Goal: Task Accomplishment & Management: Manage account settings

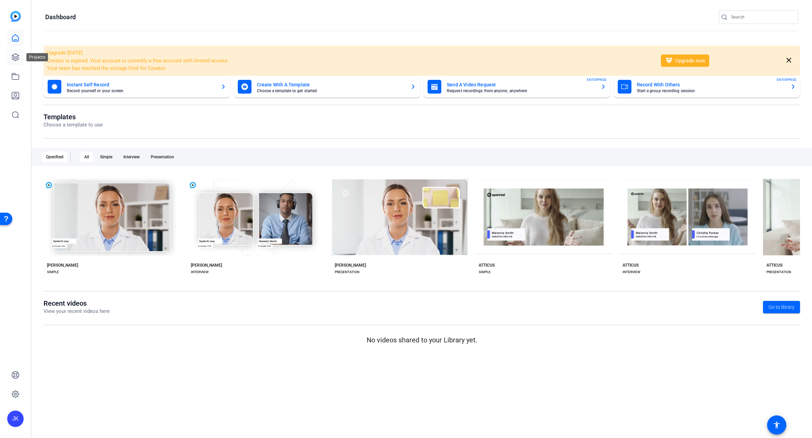
click at [14, 57] on icon at bounding box center [15, 57] width 7 height 7
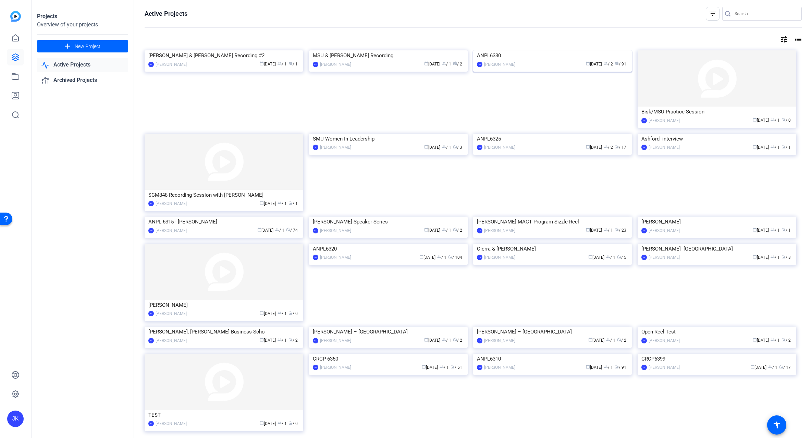
click at [528, 50] on img at bounding box center [552, 50] width 159 height 0
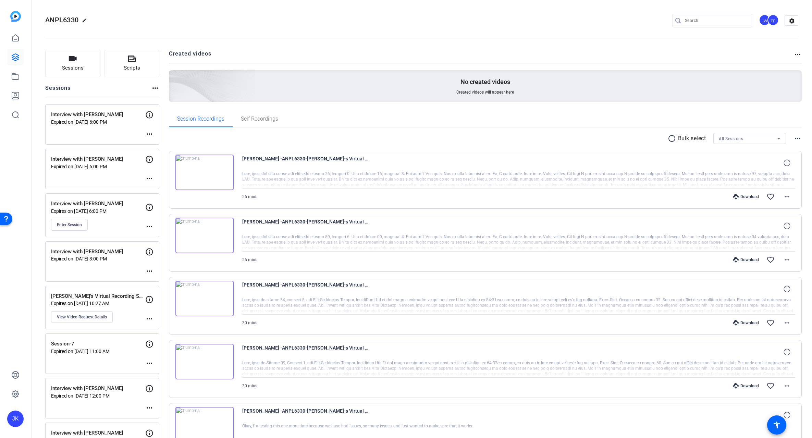
click at [204, 233] on img at bounding box center [204, 236] width 58 height 36
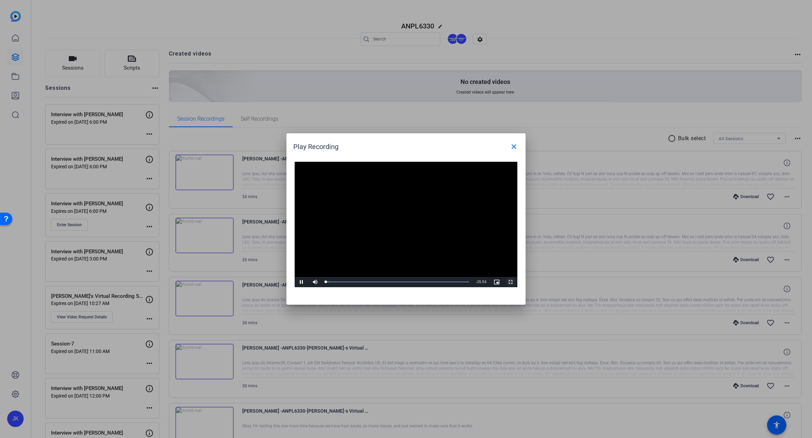
click at [510, 282] on span "Video Player" at bounding box center [511, 282] width 14 height 0
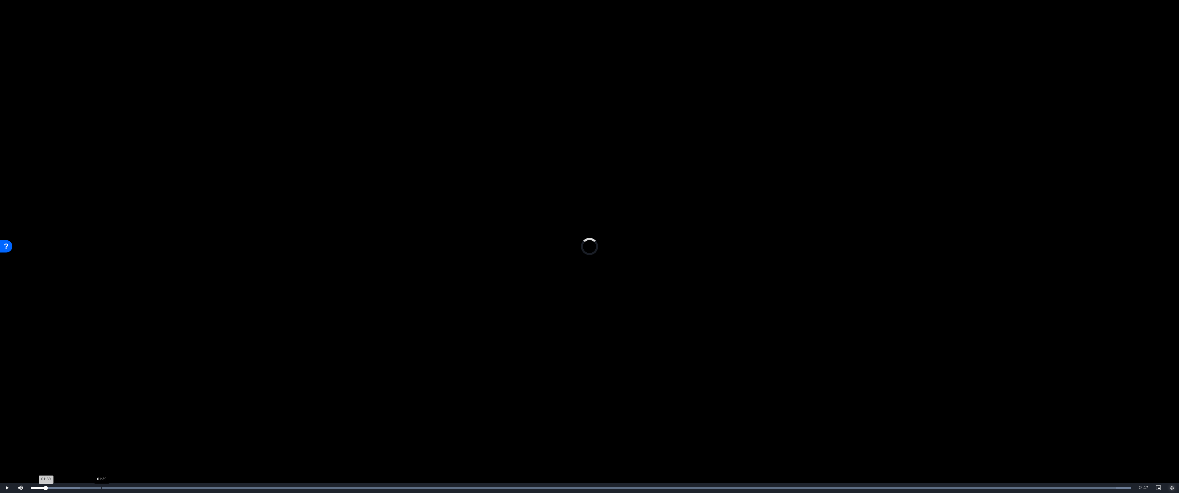
click at [101, 438] on div "Loaded : 100.00% 01:39 01:39" at bounding box center [580, 488] width 1106 height 10
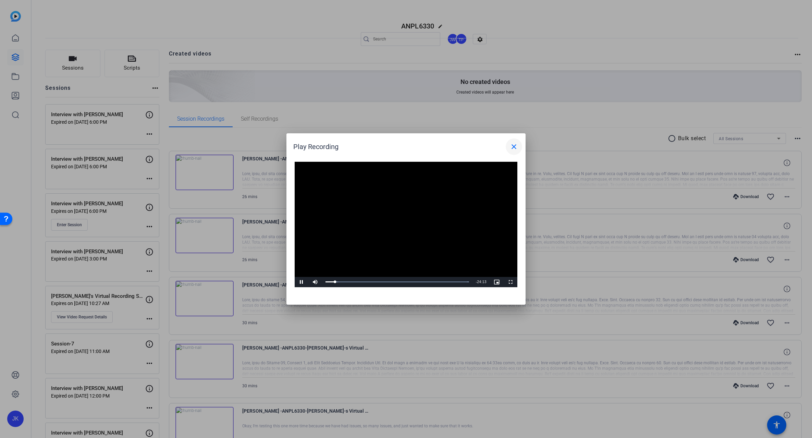
click at [510, 147] on span at bounding box center [514, 146] width 16 height 16
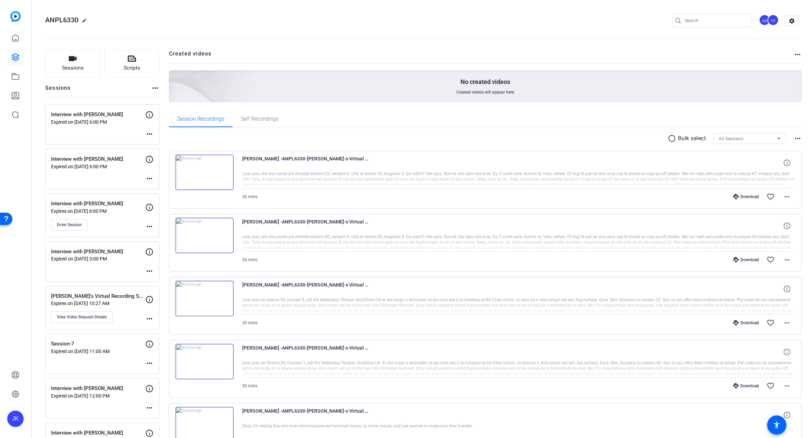
click at [148, 13] on div "ANPL6330 edit JW TP settings" at bounding box center [421, 21] width 753 height 52
click at [15, 393] on icon at bounding box center [15, 394] width 2 height 2
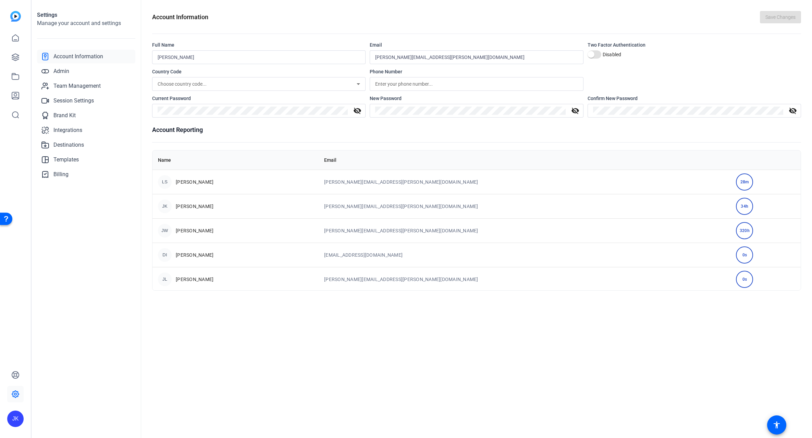
click at [202, 354] on div "Account Information Save Changes Full Name Jay Kelly Email jay-kelly@bisk.com T…" at bounding box center [476, 219] width 671 height 438
drag, startPoint x: 186, startPoint y: 335, endPoint x: 186, endPoint y: 326, distance: 9.3
click at [186, 335] on div "Account Information Save Changes Full Name Jay Kelly Email jay-kelly@bisk.com T…" at bounding box center [476, 219] width 671 height 438
click at [77, 85] on span "Team Management" at bounding box center [76, 86] width 47 height 8
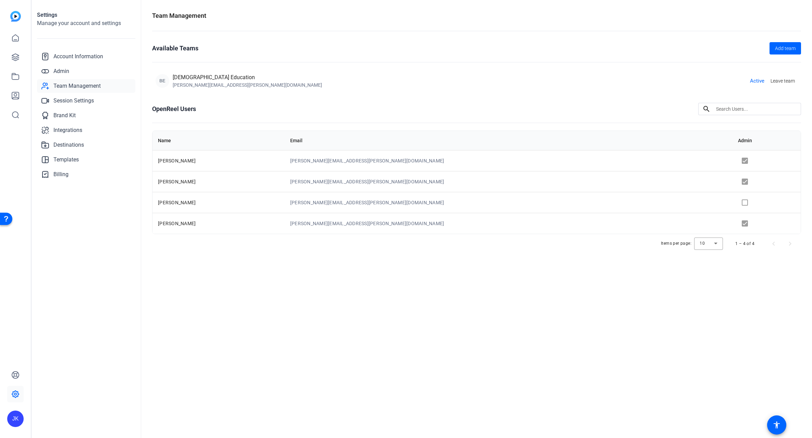
click at [132, 289] on div "Settings Manage your account and settings Account Information Admin Team Manage…" at bounding box center [87, 219] width 110 height 438
click at [733, 180] on td at bounding box center [767, 181] width 68 height 21
click at [733, 182] on td at bounding box center [767, 181] width 68 height 21
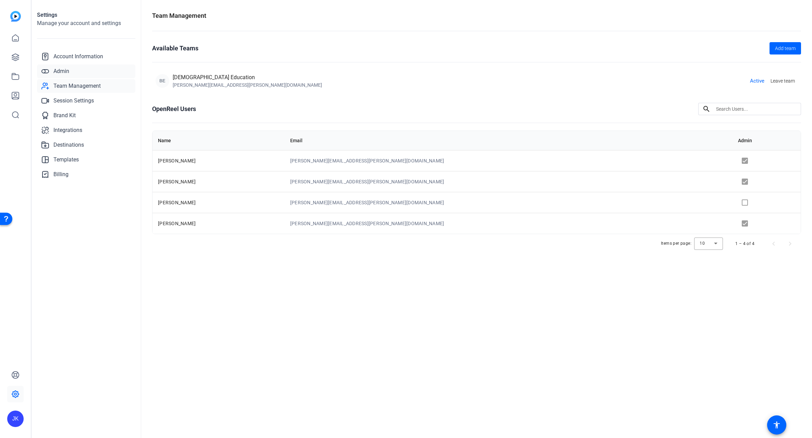
click at [65, 69] on span "Admin" at bounding box center [61, 71] width 16 height 8
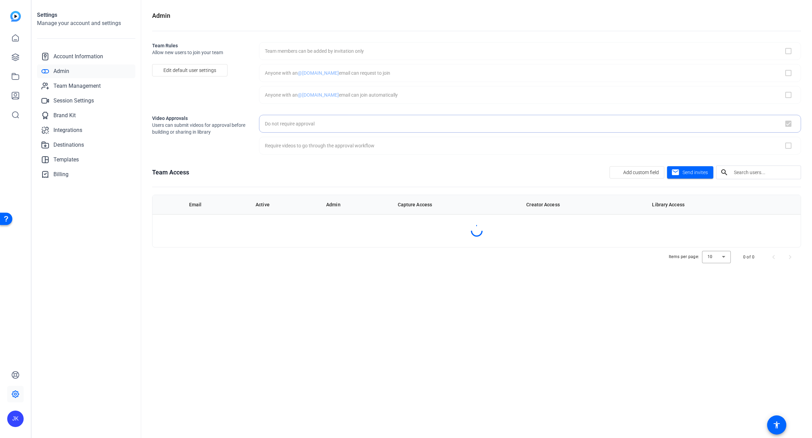
checkbox input "true"
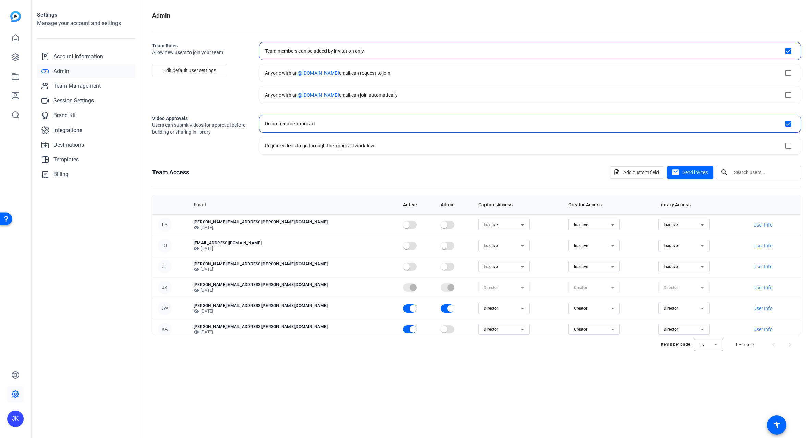
click at [351, 378] on div "Admin Team Rules Allow new users to join your team Edit default user settings T…" at bounding box center [476, 219] width 671 height 438
click at [211, 151] on div "Video Approvals Users can submit videos for approval before building or sharing…" at bounding box center [200, 135] width 96 height 40
click at [406, 307] on span "button" at bounding box center [413, 309] width 14 height 14
click at [444, 307] on span "button" at bounding box center [451, 309] width 14 height 14
click at [518, 306] on icon at bounding box center [522, 308] width 8 height 8
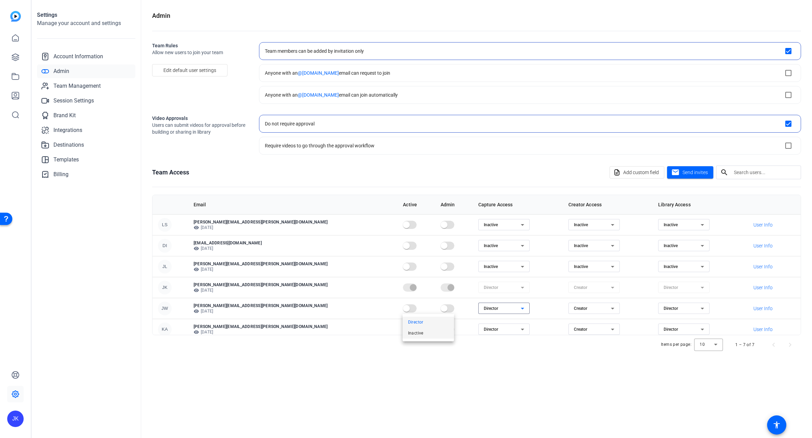
click at [430, 335] on mat-option "Inactive" at bounding box center [428, 333] width 51 height 11
click at [609, 307] on icon at bounding box center [613, 308] width 8 height 8
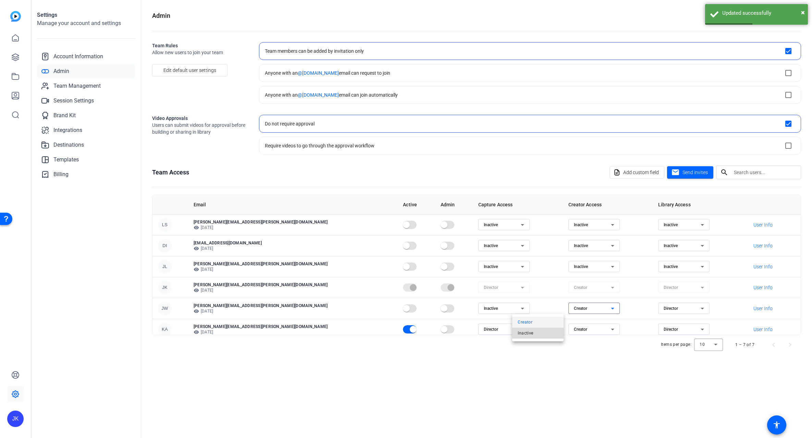
click at [528, 333] on span "Inactive" at bounding box center [525, 333] width 15 height 8
click at [664, 307] on span "Director" at bounding box center [671, 308] width 14 height 5
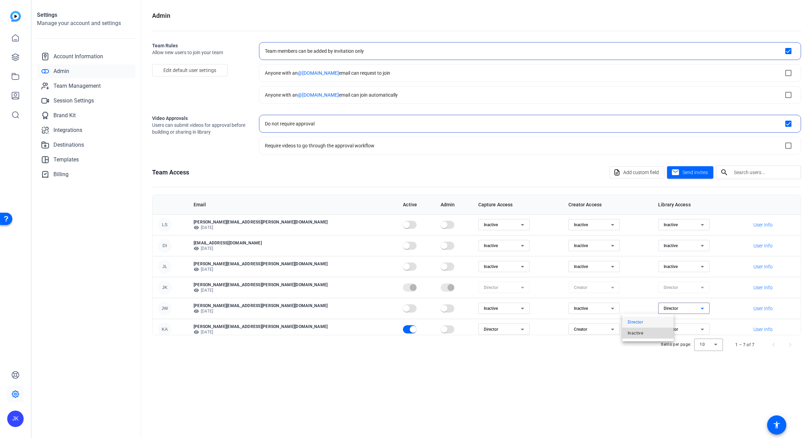
click at [637, 331] on span "Inactive" at bounding box center [635, 333] width 15 height 8
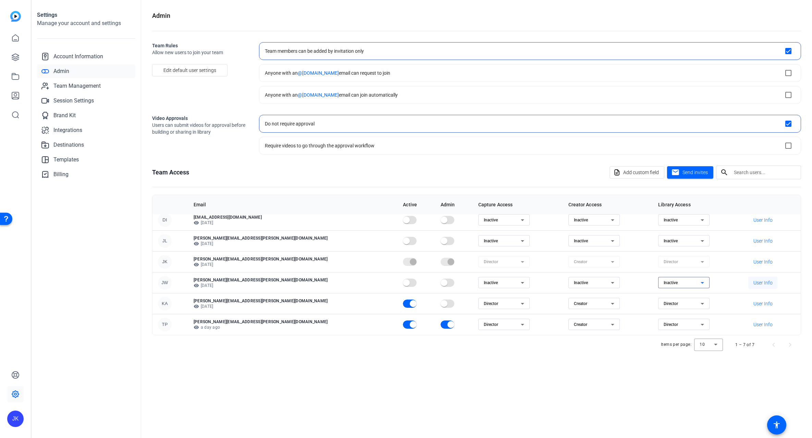
click at [753, 283] on span "User Info" at bounding box center [762, 282] width 19 height 7
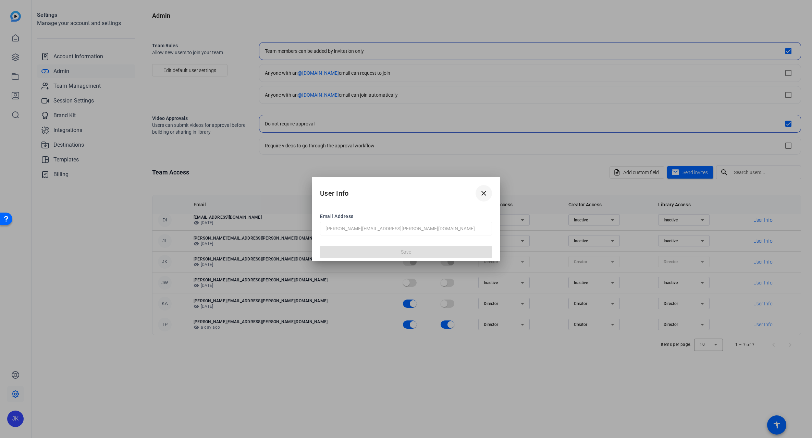
click at [485, 191] on mat-icon "close" at bounding box center [484, 193] width 8 height 8
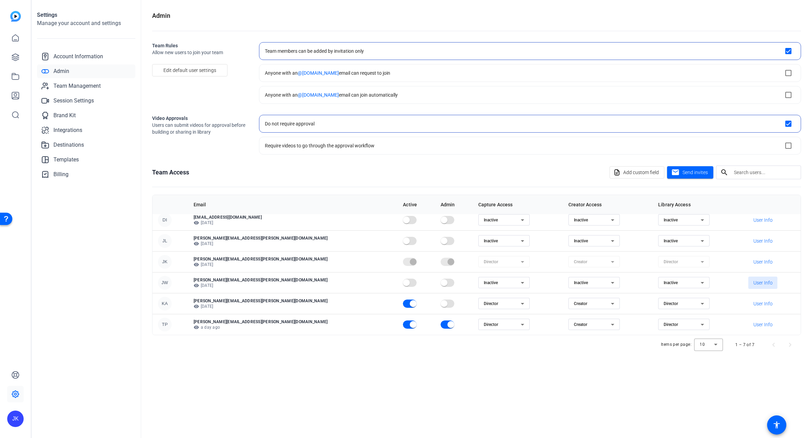
click at [282, 167] on div "Team Access Add custom field mail Send invites search" at bounding box center [476, 172] width 649 height 14
click at [285, 401] on div "Admin Team Rules Allow new users to join your team Edit default user settings T…" at bounding box center [476, 219] width 671 height 438
click at [99, 328] on div "Settings Manage your account and settings Account Information Admin Team Manage…" at bounding box center [87, 219] width 110 height 438
click at [75, 85] on span "Team Management" at bounding box center [76, 86] width 47 height 8
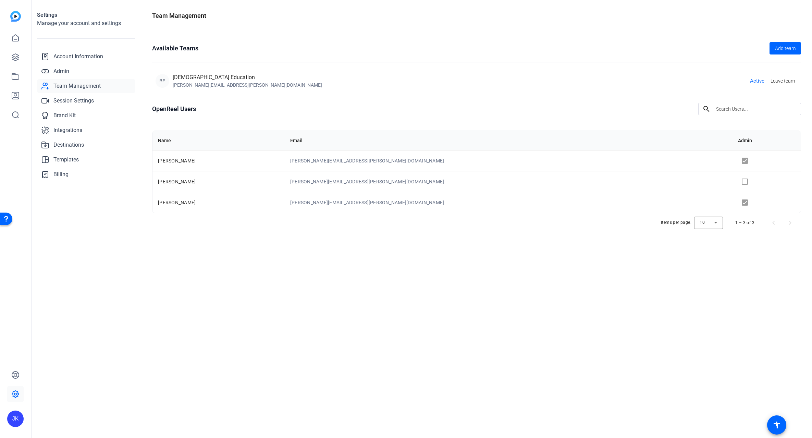
click at [67, 85] on span "Team Management" at bounding box center [76, 86] width 47 height 8
click at [64, 68] on span "Admin" at bounding box center [61, 71] width 16 height 8
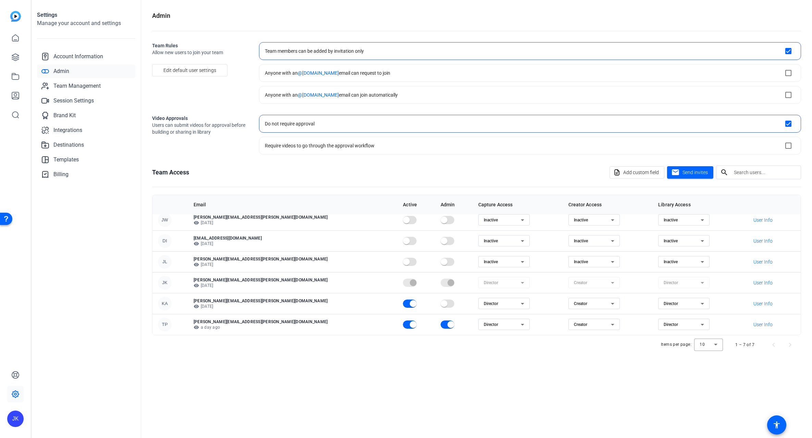
click at [213, 164] on openreel-admin "Admin Team Rules Allow new users to join your team Edit default user settings T…" at bounding box center [476, 182] width 649 height 343
click at [65, 57] on span "Account Information" at bounding box center [78, 56] width 50 height 8
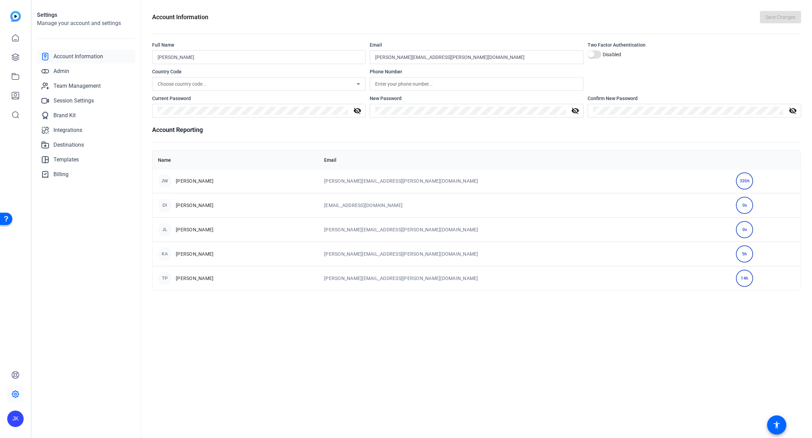
scroll to position [0, 0]
click at [18, 54] on icon at bounding box center [15, 57] width 8 height 8
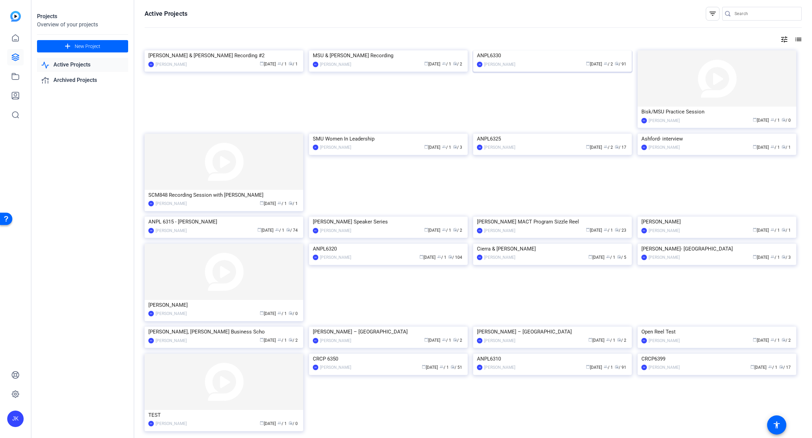
click at [597, 50] on img at bounding box center [552, 50] width 159 height 0
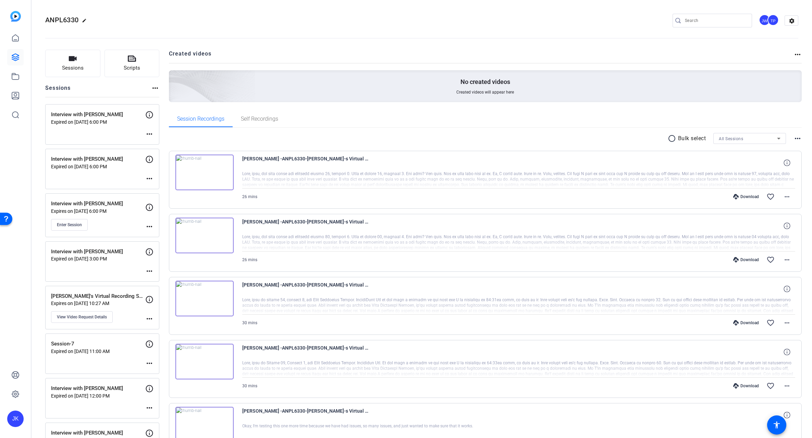
click at [794, 54] on mat-icon "more_horiz" at bounding box center [798, 54] width 8 height 8
click at [792, 140] on div at bounding box center [406, 219] width 812 height 438
click at [795, 138] on mat-icon "more_horiz" at bounding box center [798, 138] width 8 height 8
click at [512, 138] on div at bounding box center [406, 219] width 812 height 438
click at [257, 117] on span "Self Recordings" at bounding box center [259, 118] width 37 height 5
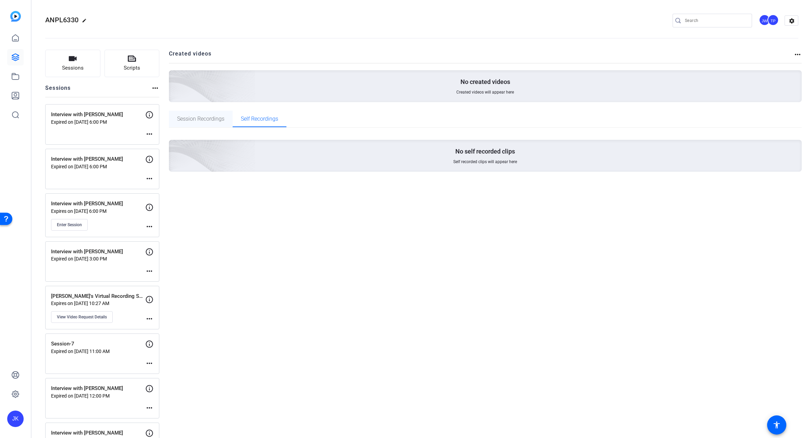
click at [196, 114] on span "Session Recordings" at bounding box center [200, 119] width 47 height 16
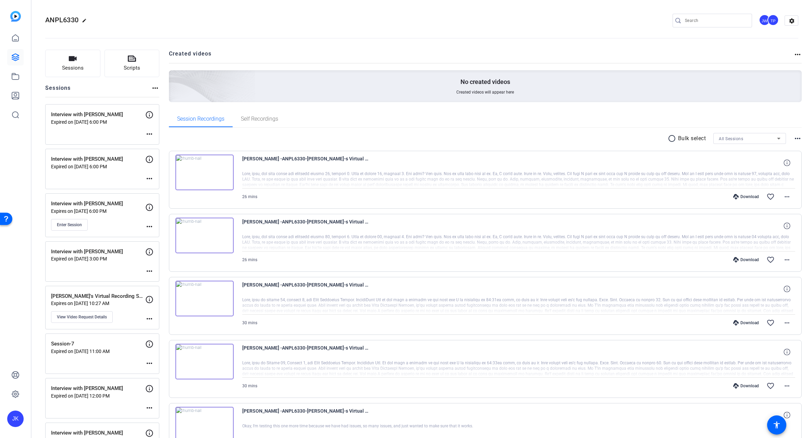
scroll to position [23, 0]
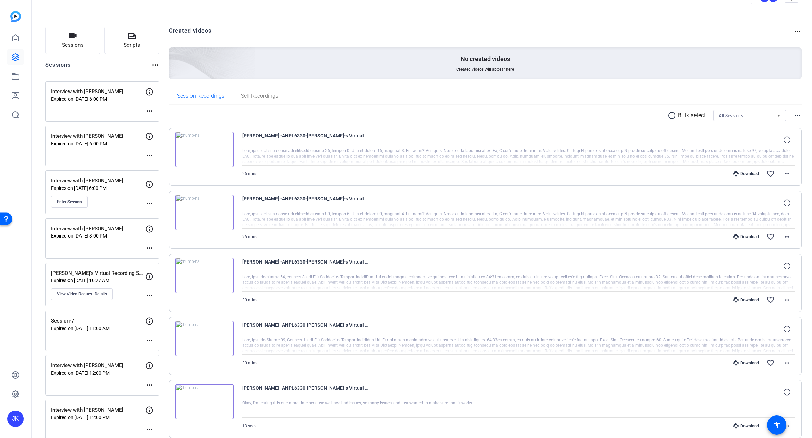
click at [148, 295] on mat-icon "more_horiz" at bounding box center [149, 296] width 8 height 8
click at [136, 297] on div at bounding box center [406, 219] width 812 height 438
click at [150, 276] on icon at bounding box center [149, 276] width 8 height 8
click at [97, 294] on span "View Video Request Details" at bounding box center [82, 293] width 50 height 5
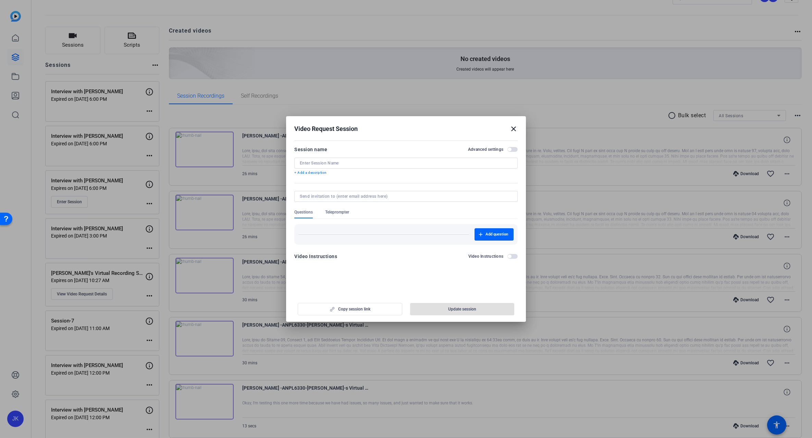
type input "[PERSON_NAME]'s Virtual Recording Sessions"
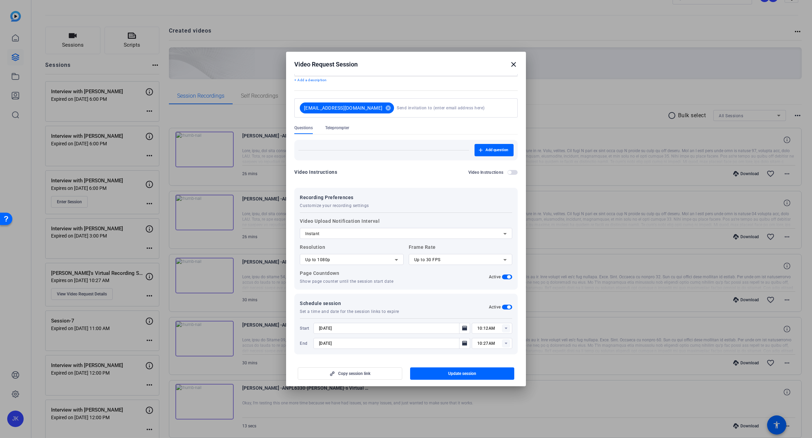
scroll to position [31, 0]
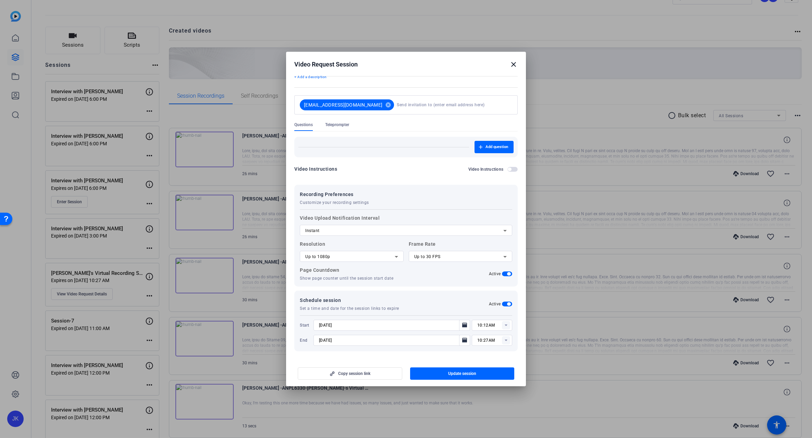
click at [513, 64] on mat-icon "close" at bounding box center [514, 64] width 8 height 8
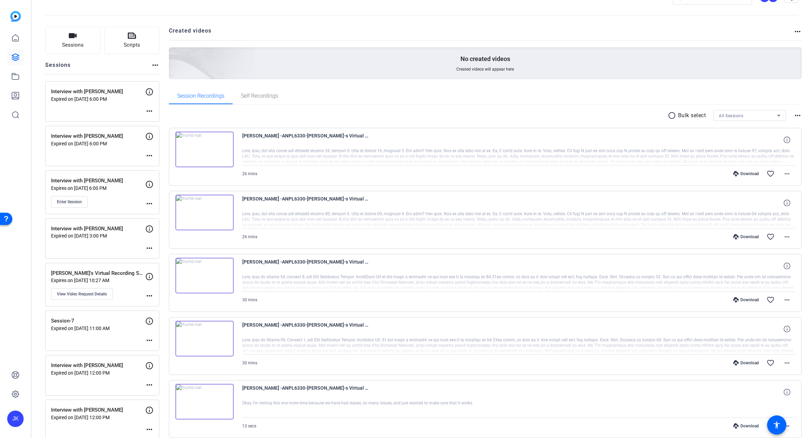
click at [795, 115] on mat-icon "more_horiz" at bounding box center [798, 115] width 8 height 8
click at [760, 96] on div at bounding box center [406, 219] width 812 height 438
click at [794, 30] on mat-icon "more_horiz" at bounding box center [798, 31] width 8 height 8
click at [640, 94] on div at bounding box center [406, 219] width 812 height 438
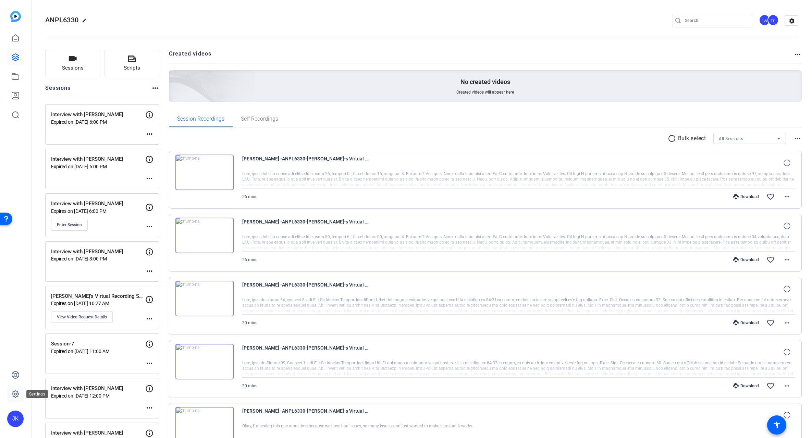
click at [15, 395] on icon at bounding box center [15, 394] width 2 height 2
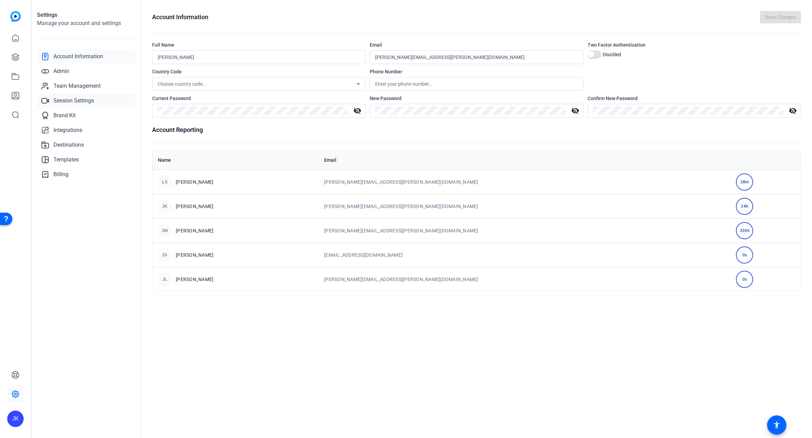
click at [74, 100] on span "Session Settings" at bounding box center [73, 101] width 40 height 8
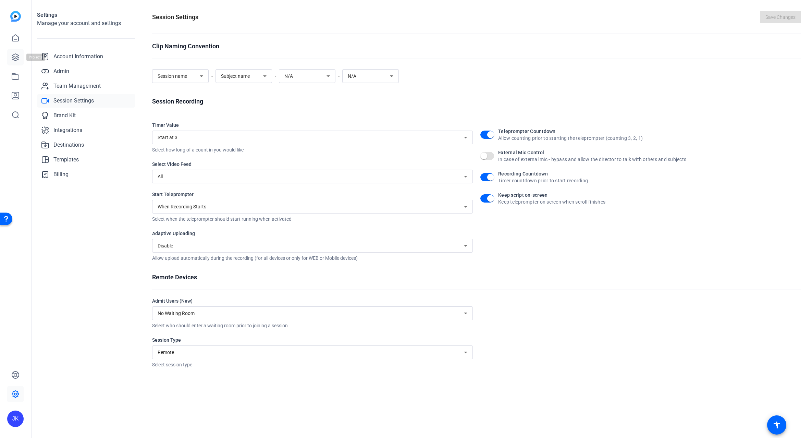
click at [10, 54] on link at bounding box center [15, 57] width 16 height 16
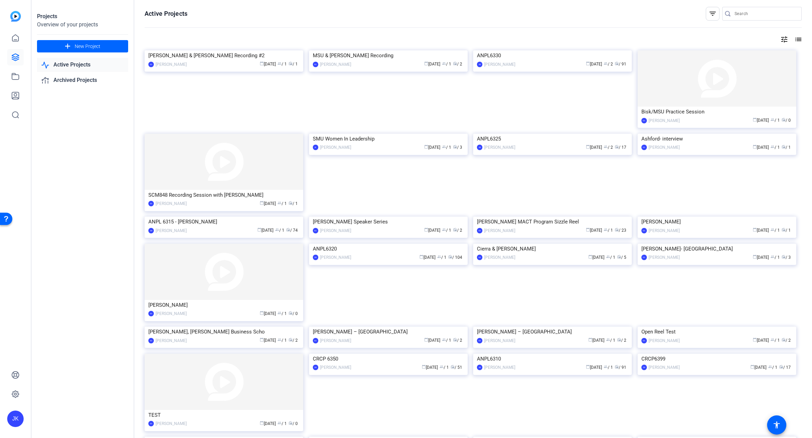
click at [56, 65] on link "Active Projects" at bounding box center [82, 65] width 91 height 14
click at [72, 62] on link "Active Projects" at bounding box center [82, 65] width 91 height 14
click at [794, 40] on mat-icon "list" at bounding box center [798, 39] width 8 height 8
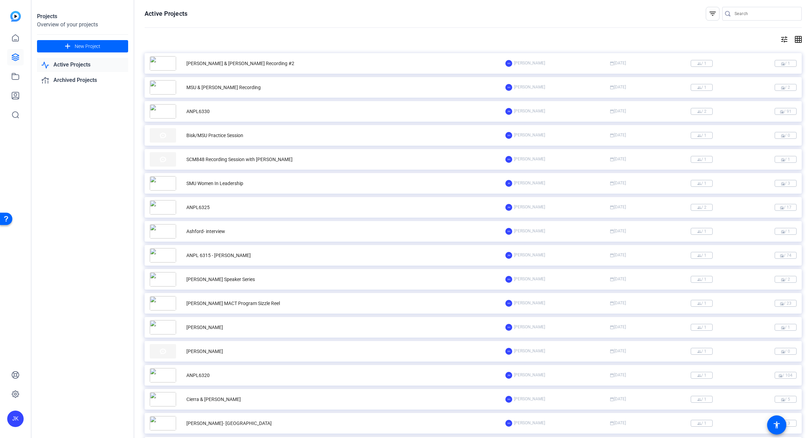
click at [747, 109] on div "JW Justin Wilbur calendar_today Aug 11 group / 2 radio / 91" at bounding box center [650, 111] width 291 height 7
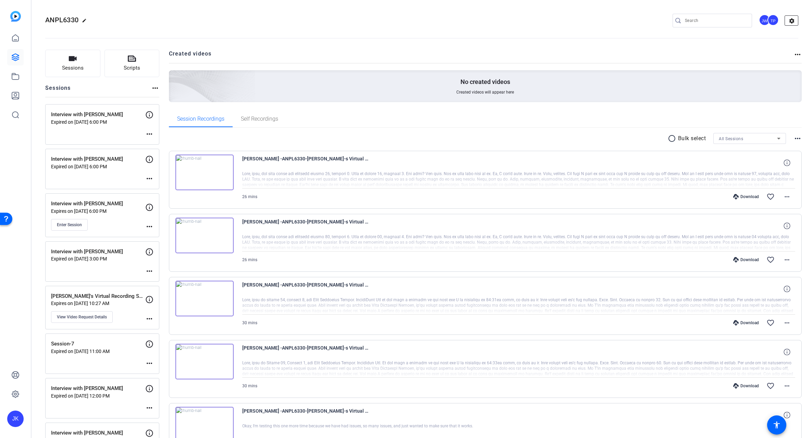
click at [790, 19] on mat-icon "settings" at bounding box center [792, 21] width 14 height 10
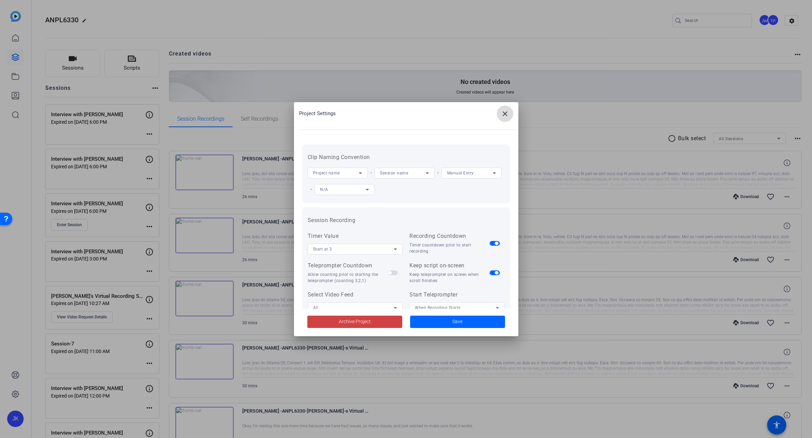
click at [502, 115] on mat-icon "close" at bounding box center [505, 114] width 8 height 8
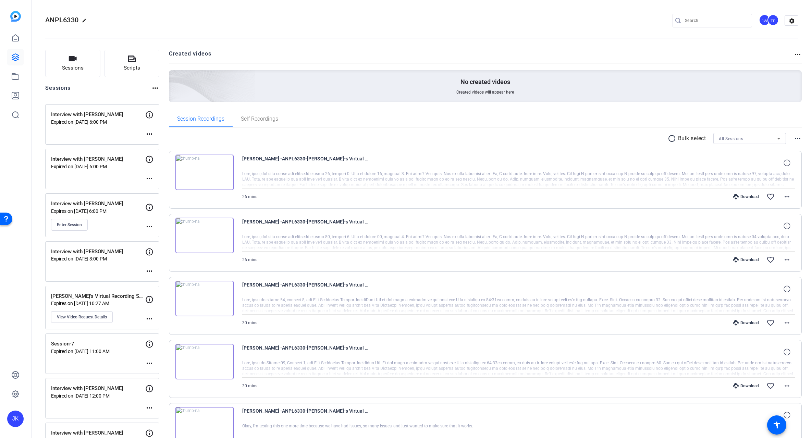
click at [761, 19] on div "JW" at bounding box center [764, 19] width 11 height 11
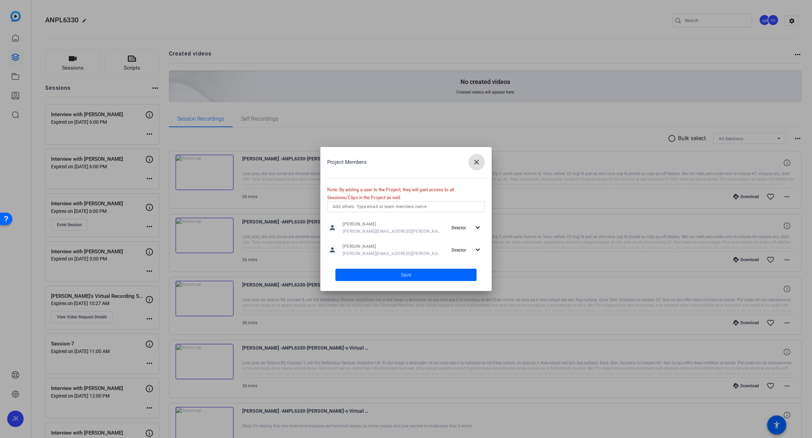
click at [478, 162] on mat-icon "close" at bounding box center [477, 162] width 8 height 8
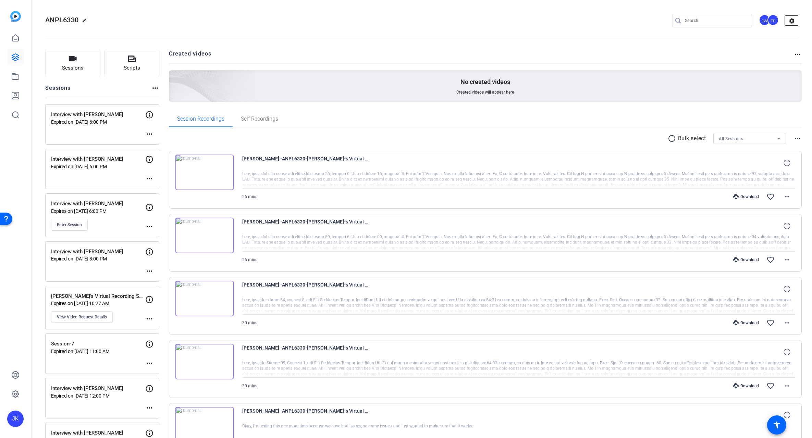
click at [787, 23] on mat-icon "settings" at bounding box center [792, 21] width 14 height 10
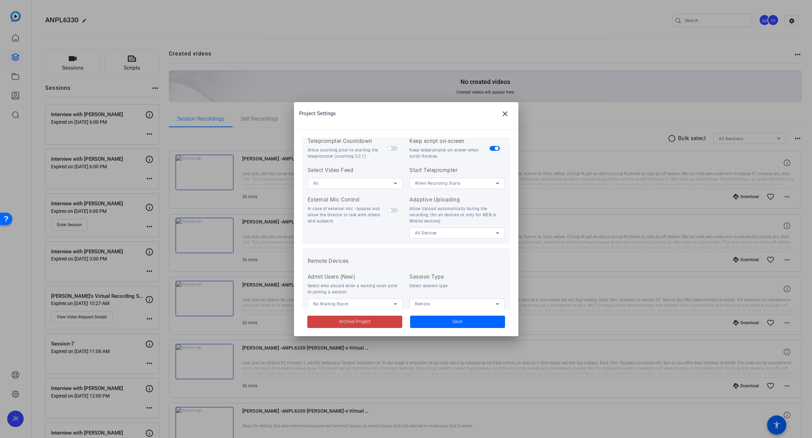
scroll to position [142, 0]
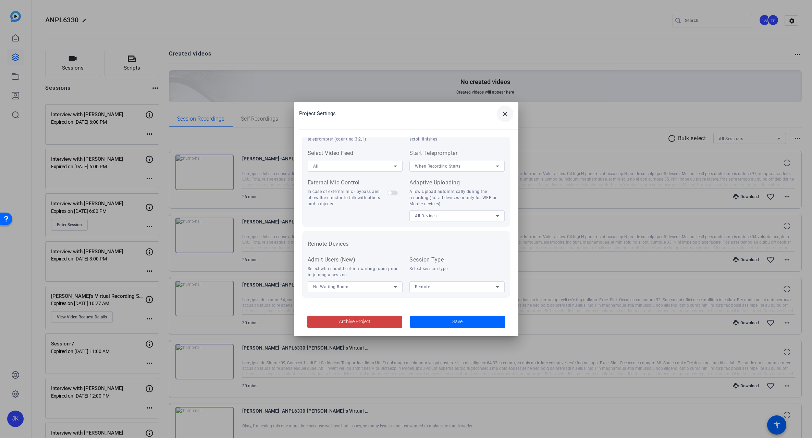
click at [504, 114] on mat-icon "close" at bounding box center [505, 114] width 8 height 8
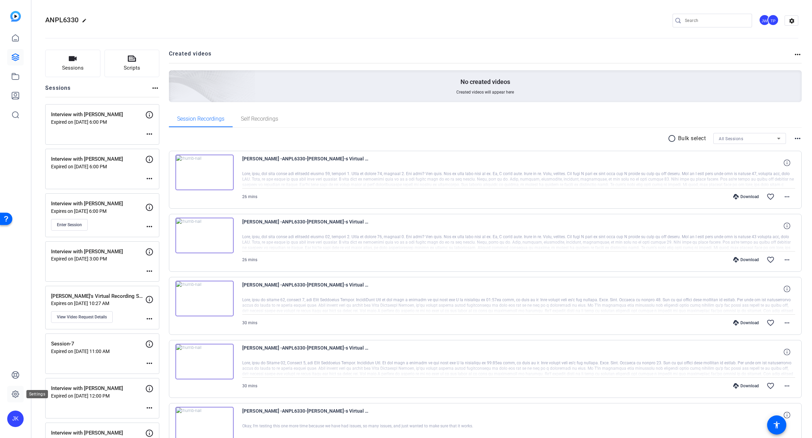
click at [18, 394] on icon at bounding box center [15, 394] width 7 height 7
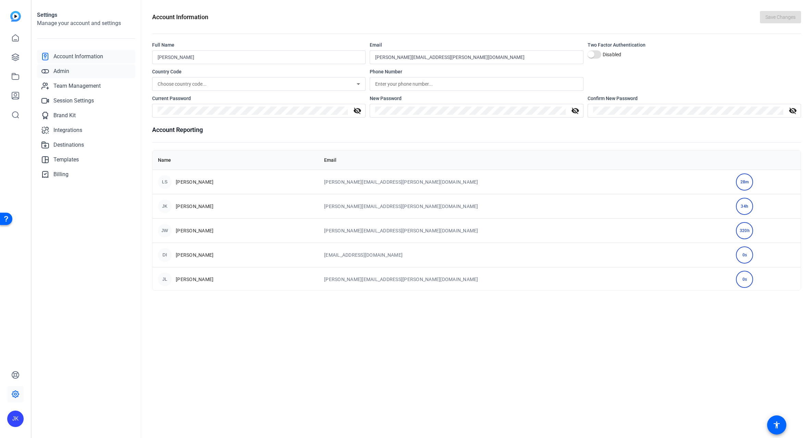
click at [63, 70] on span "Admin" at bounding box center [61, 71] width 16 height 8
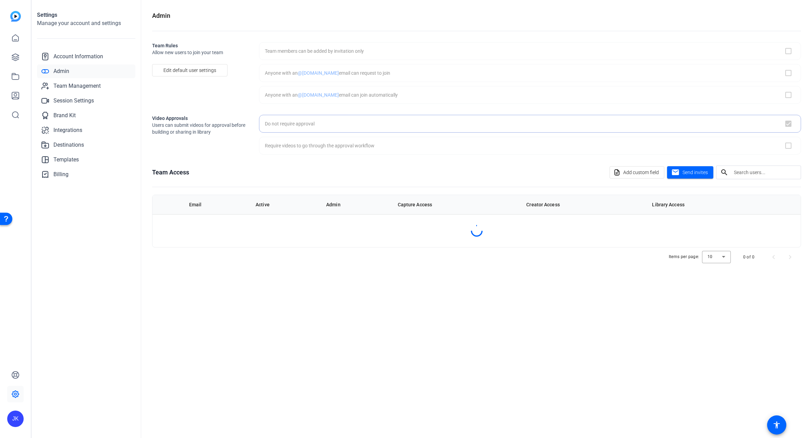
checkbox input "true"
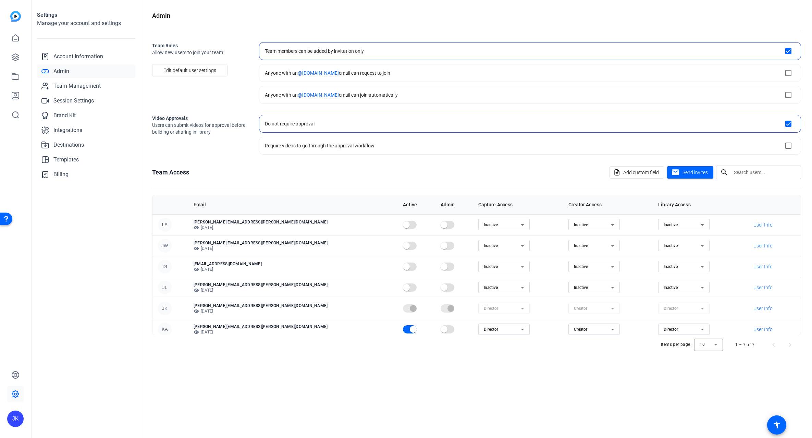
click at [257, 394] on div "Admin Team Rules Allow new users to join your team Edit default user settings T…" at bounding box center [476, 219] width 671 height 438
